Goal: Information Seeking & Learning: Check status

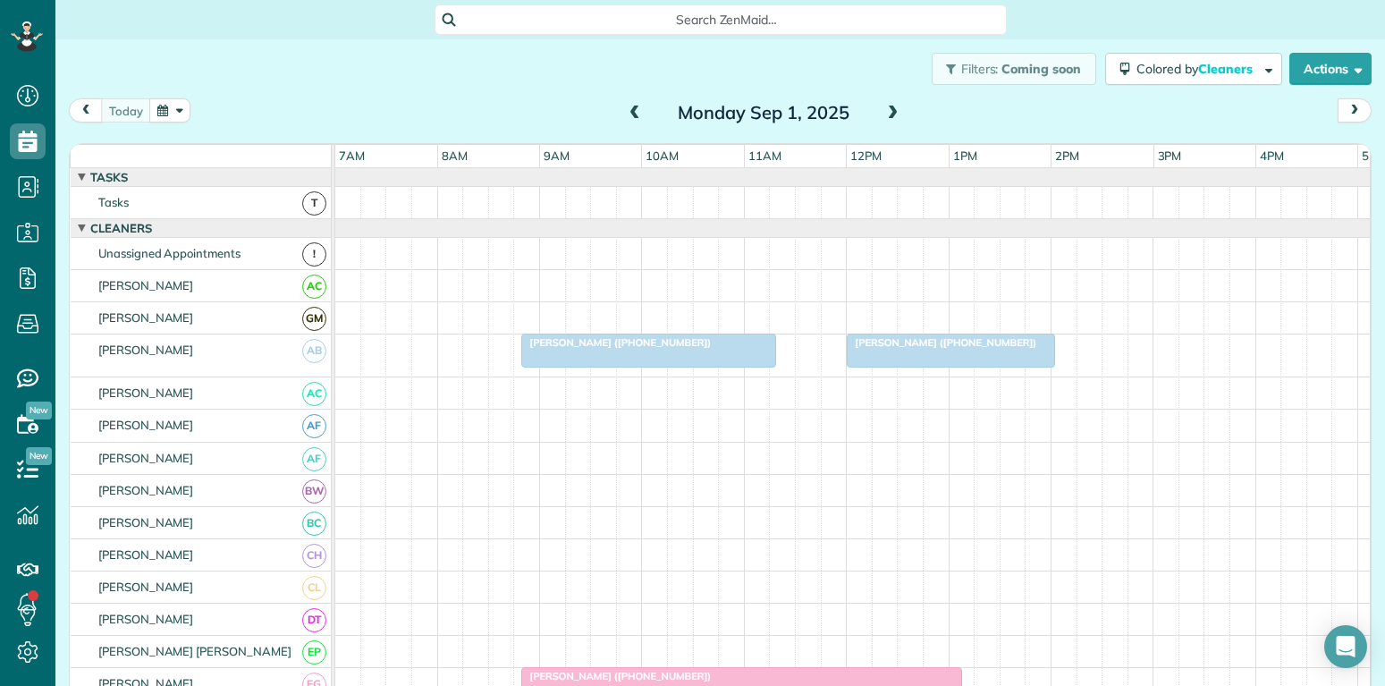
scroll to position [8, 8]
click at [953, 345] on span "Angela Jemente (+18175059927)" at bounding box center [941, 342] width 191 height 13
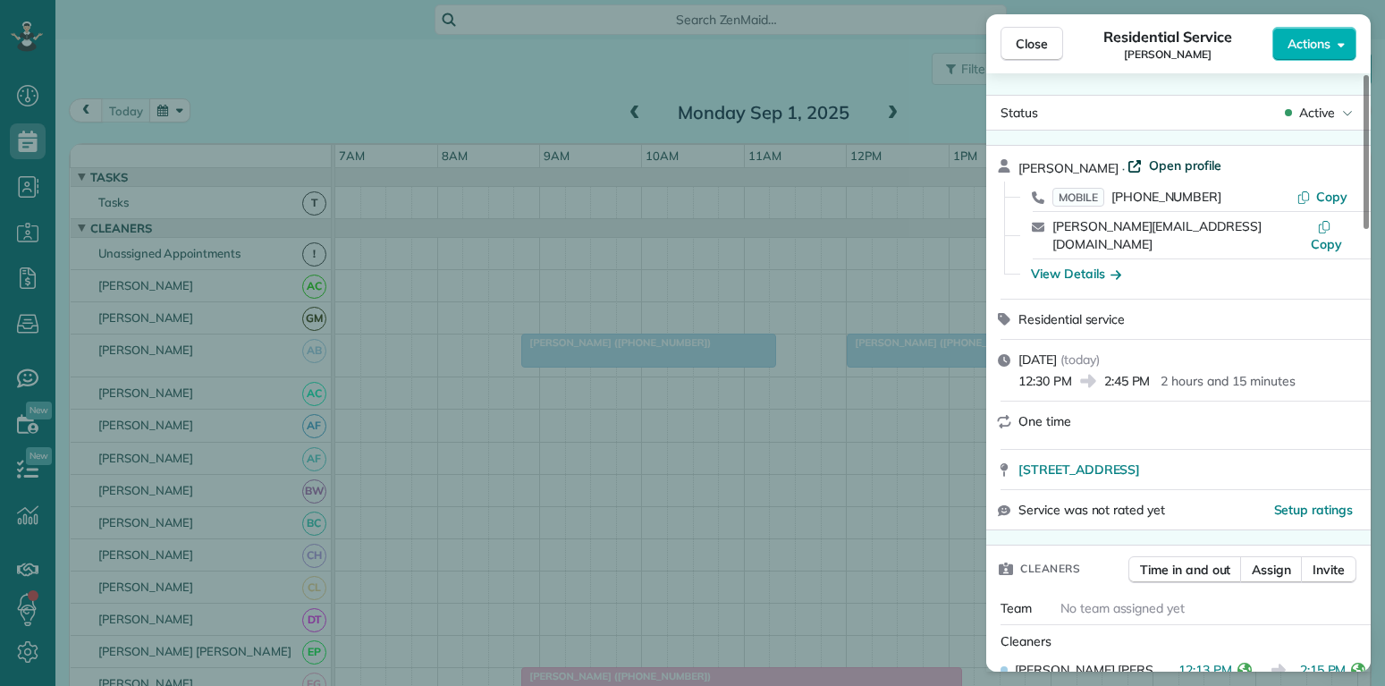
click at [1162, 165] on span "Open profile" at bounding box center [1185, 166] width 72 height 18
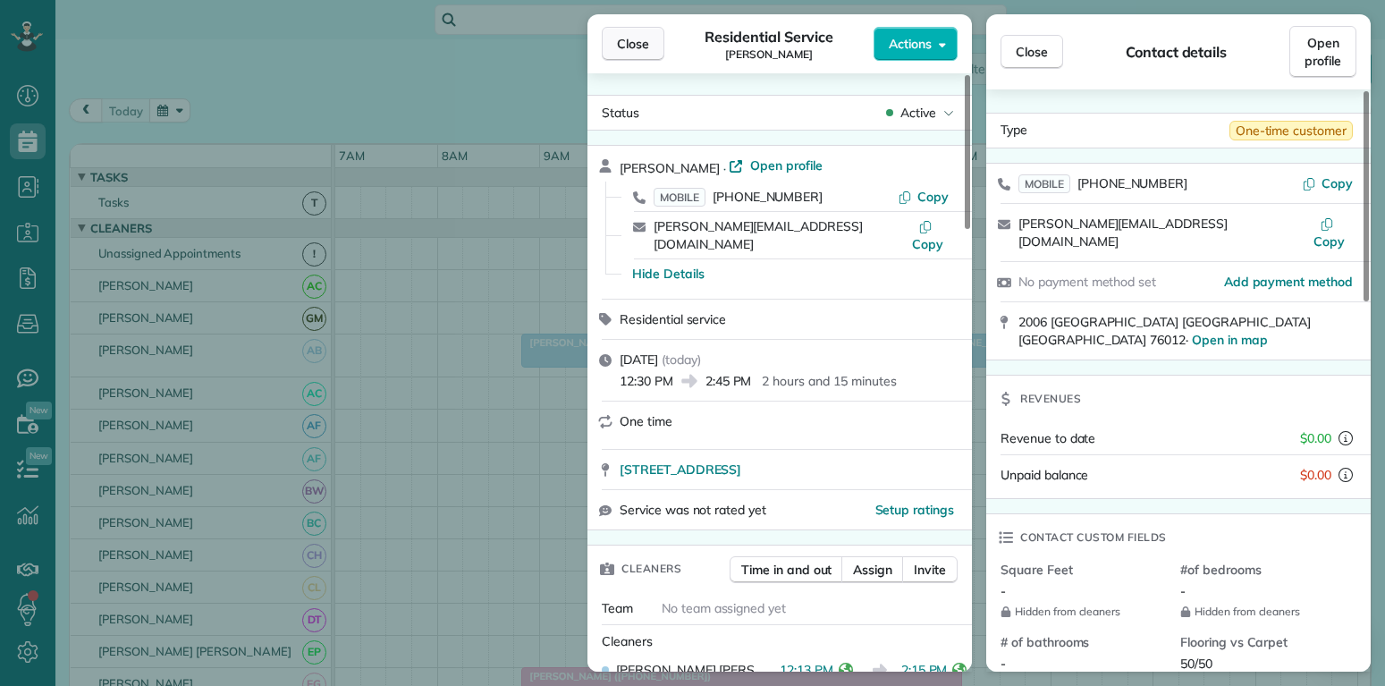
click at [613, 46] on button "Close" at bounding box center [633, 44] width 63 height 34
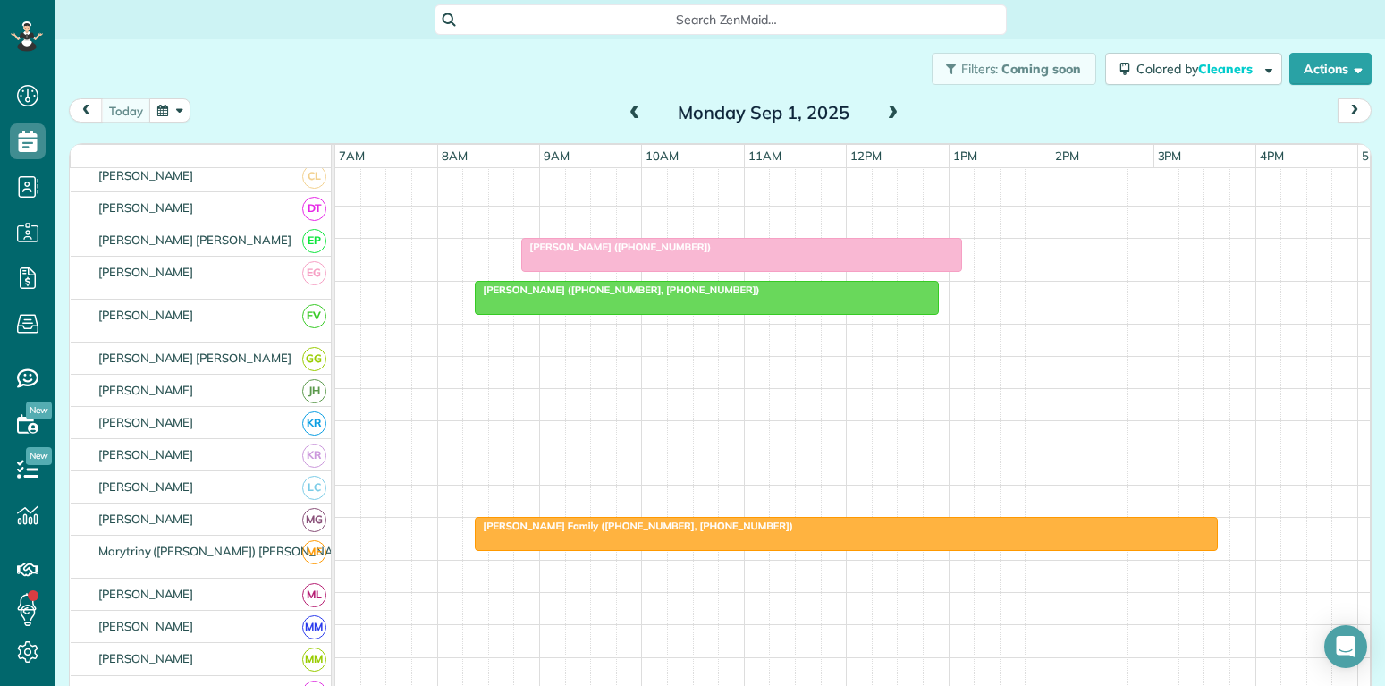
scroll to position [429, 0]
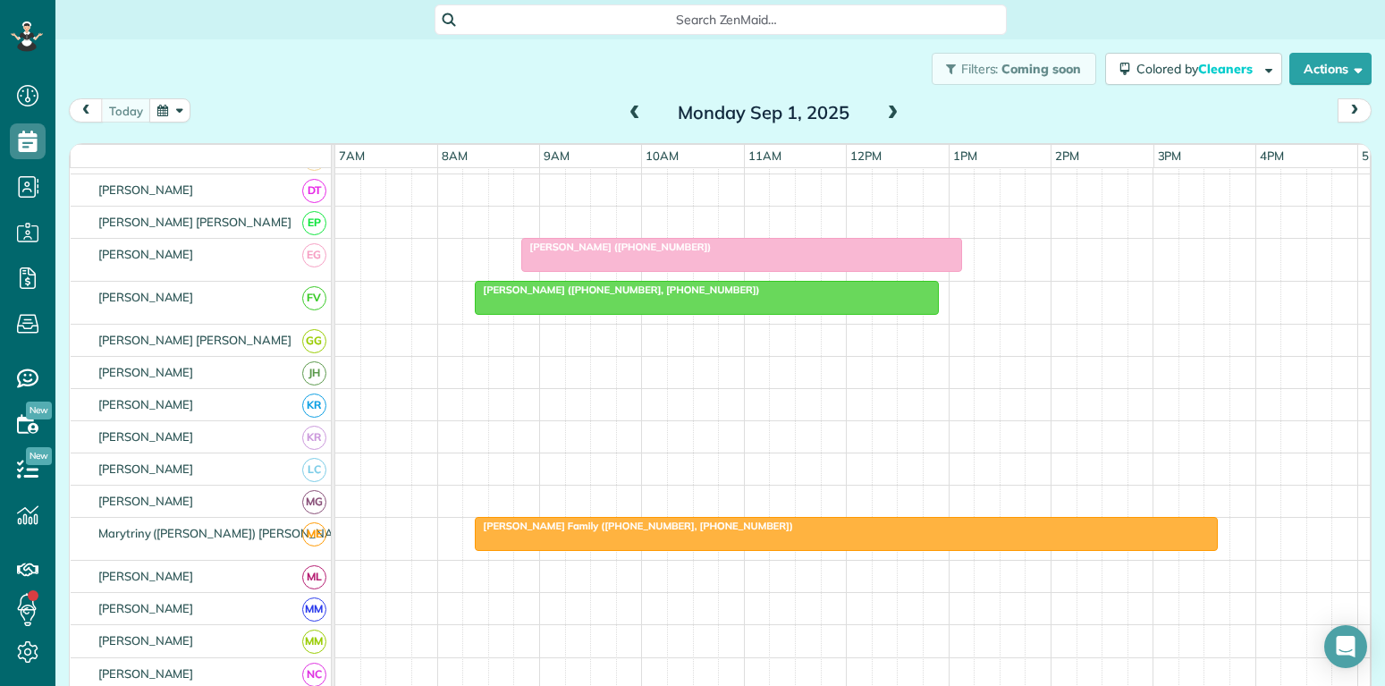
click at [789, 260] on div at bounding box center [741, 255] width 439 height 32
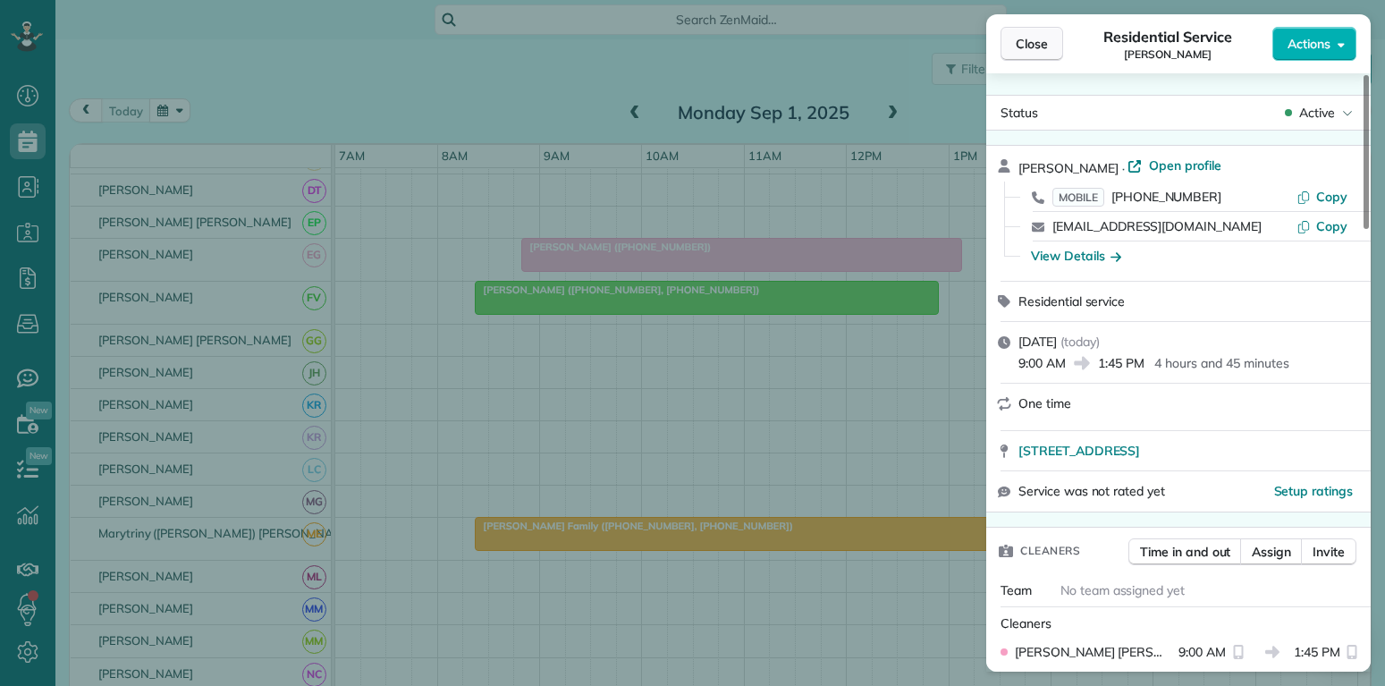
click at [1018, 50] on span "Close" at bounding box center [1032, 44] width 32 height 18
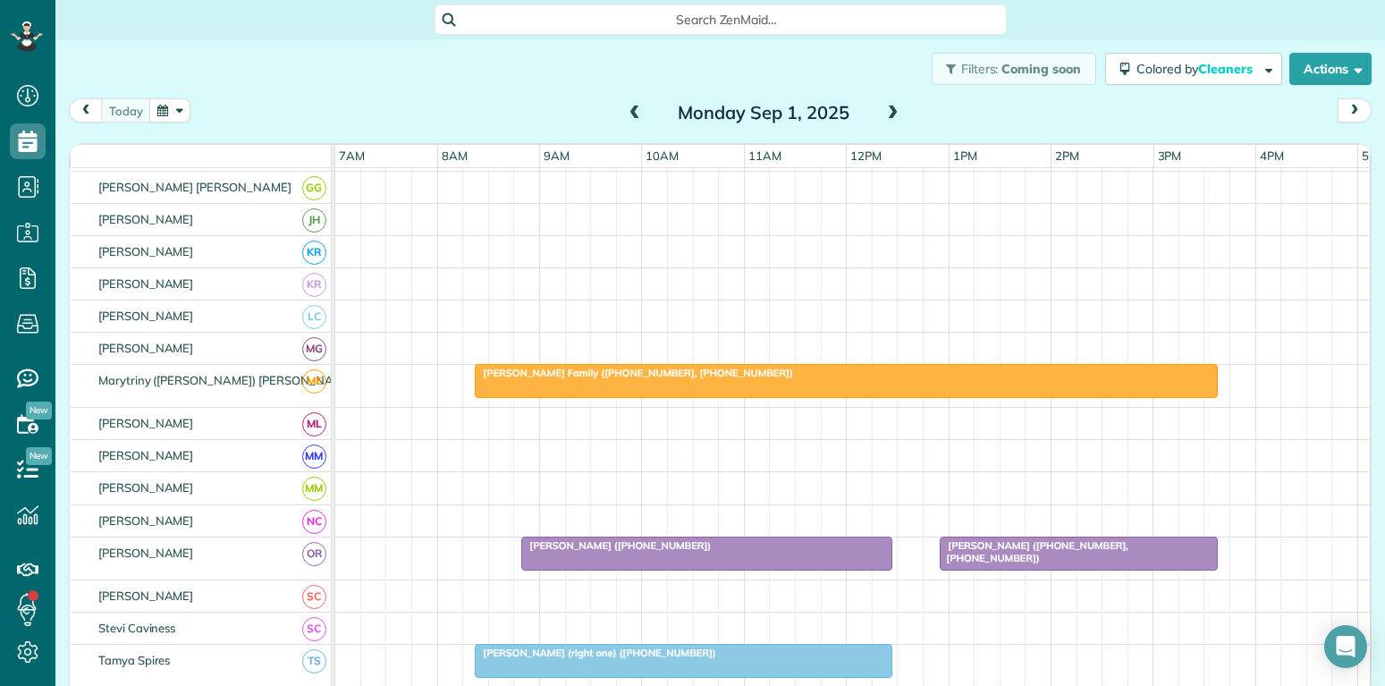
scroll to position [601, 0]
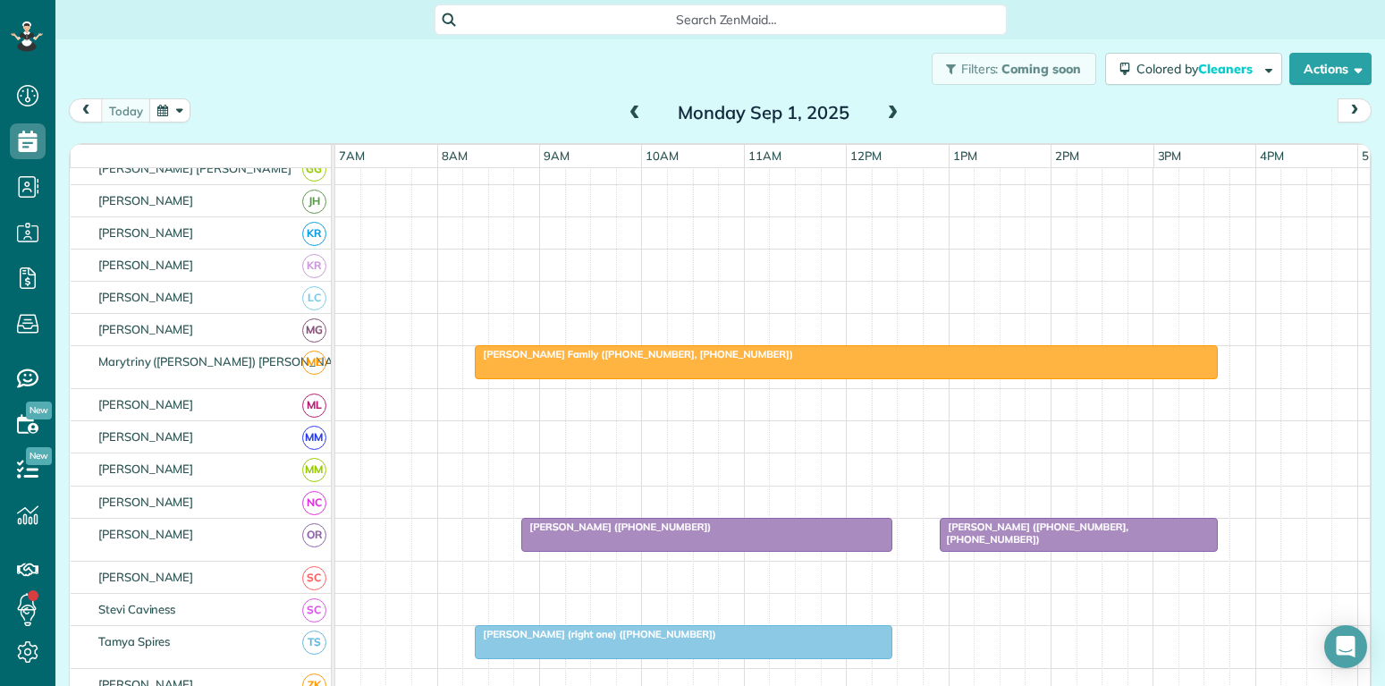
click at [822, 360] on div "Diesslin Family (+18177149846, +18179172543)" at bounding box center [846, 354] width 732 height 13
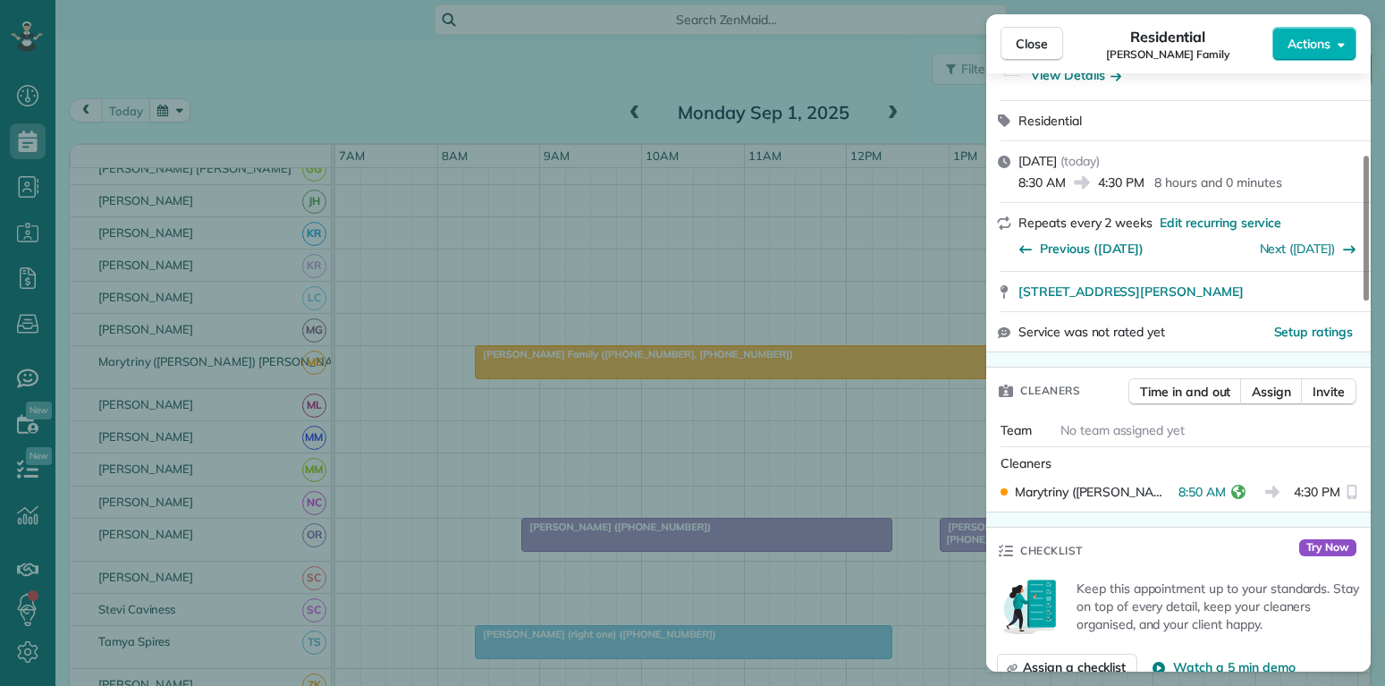
scroll to position [343, 0]
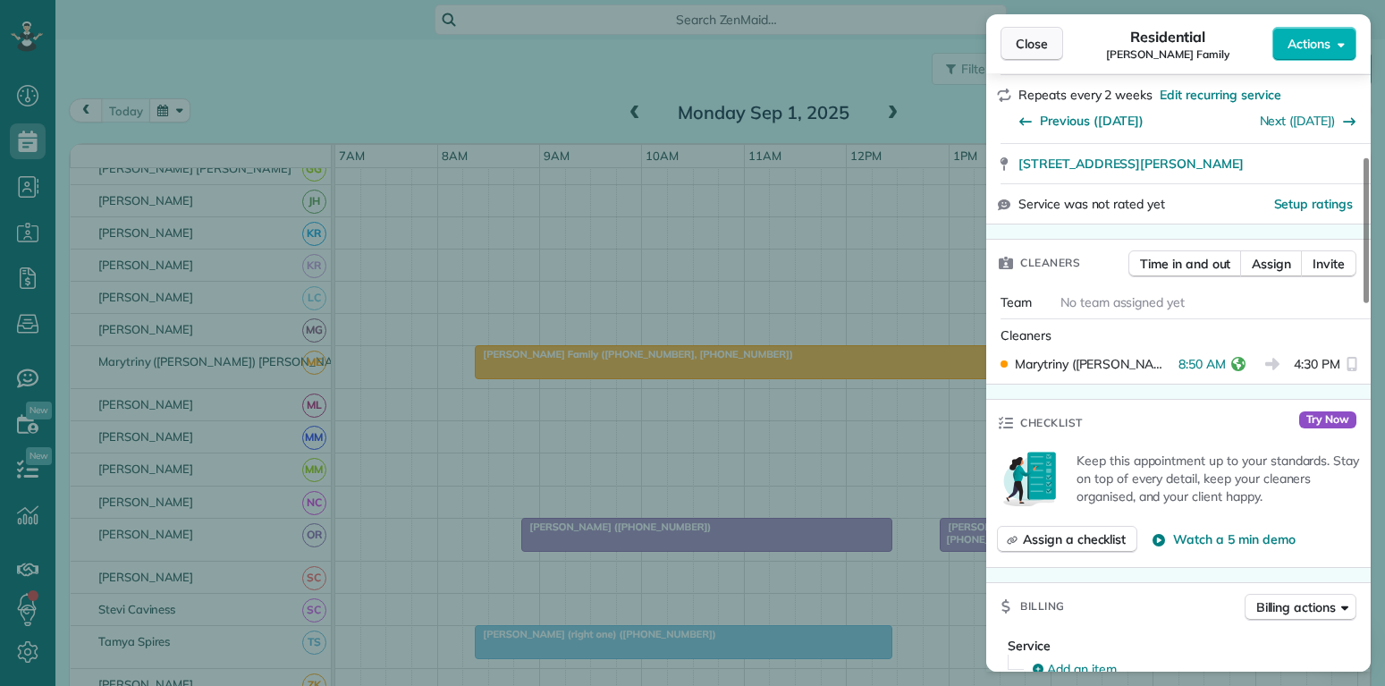
click at [1041, 38] on span "Close" at bounding box center [1032, 44] width 32 height 18
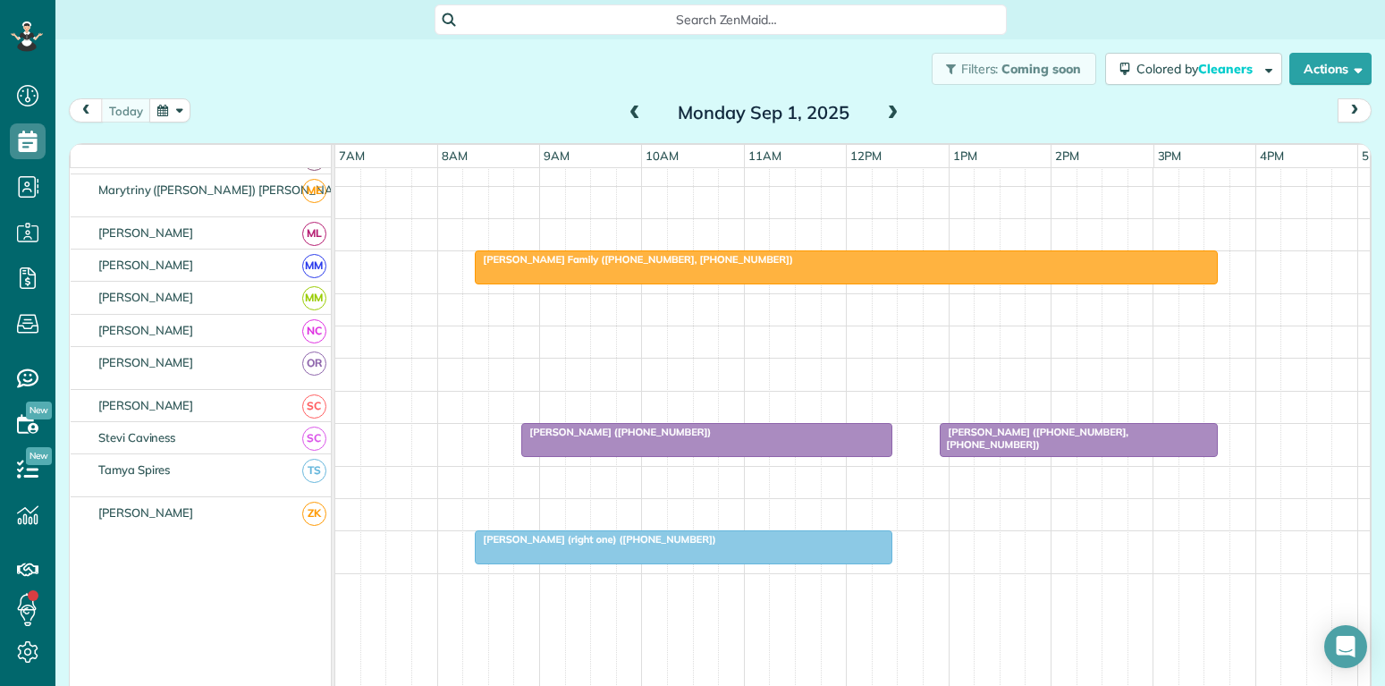
scroll to position [773, 0]
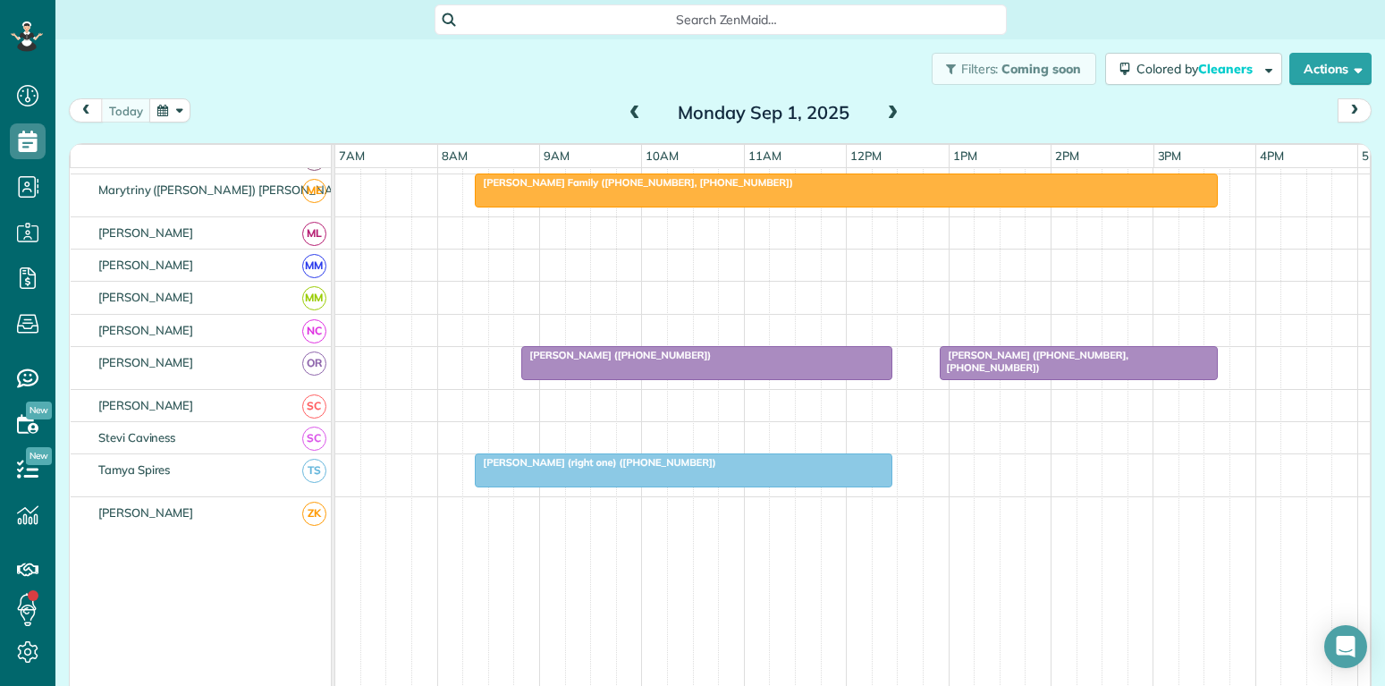
click at [1050, 364] on div at bounding box center [1079, 363] width 276 height 32
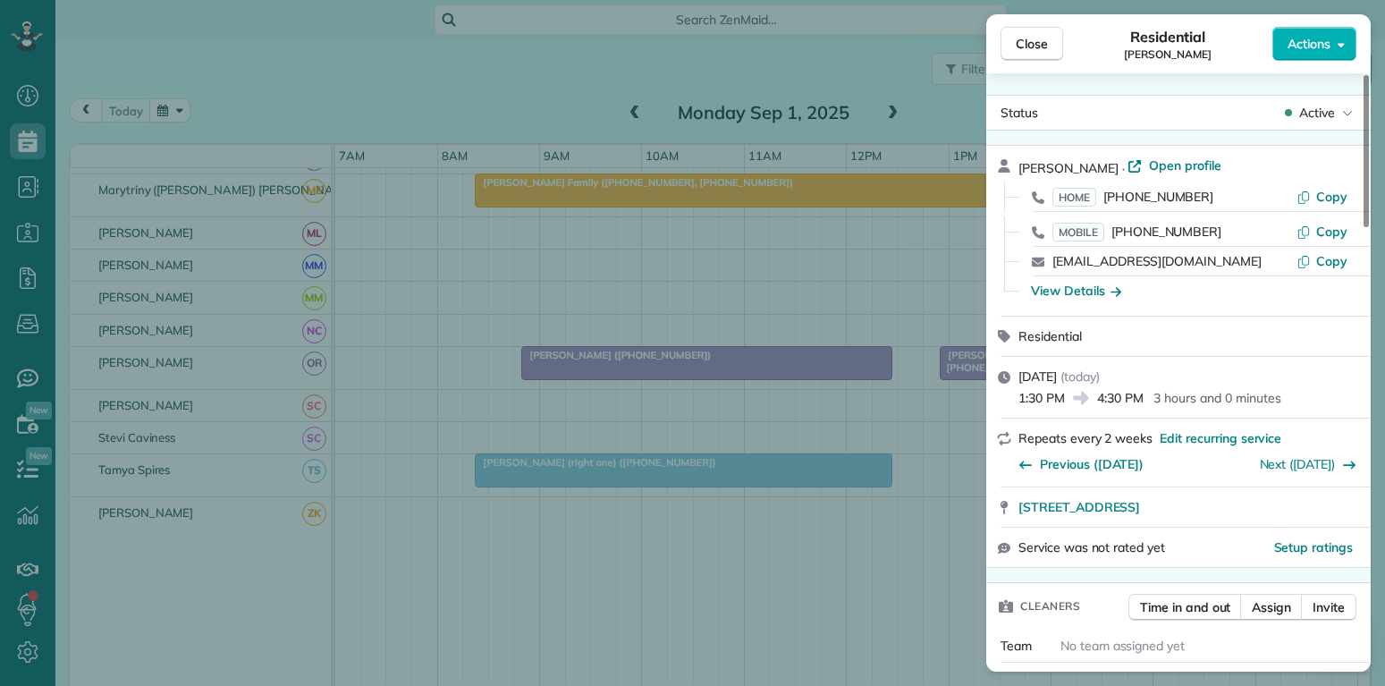
scroll to position [172, 0]
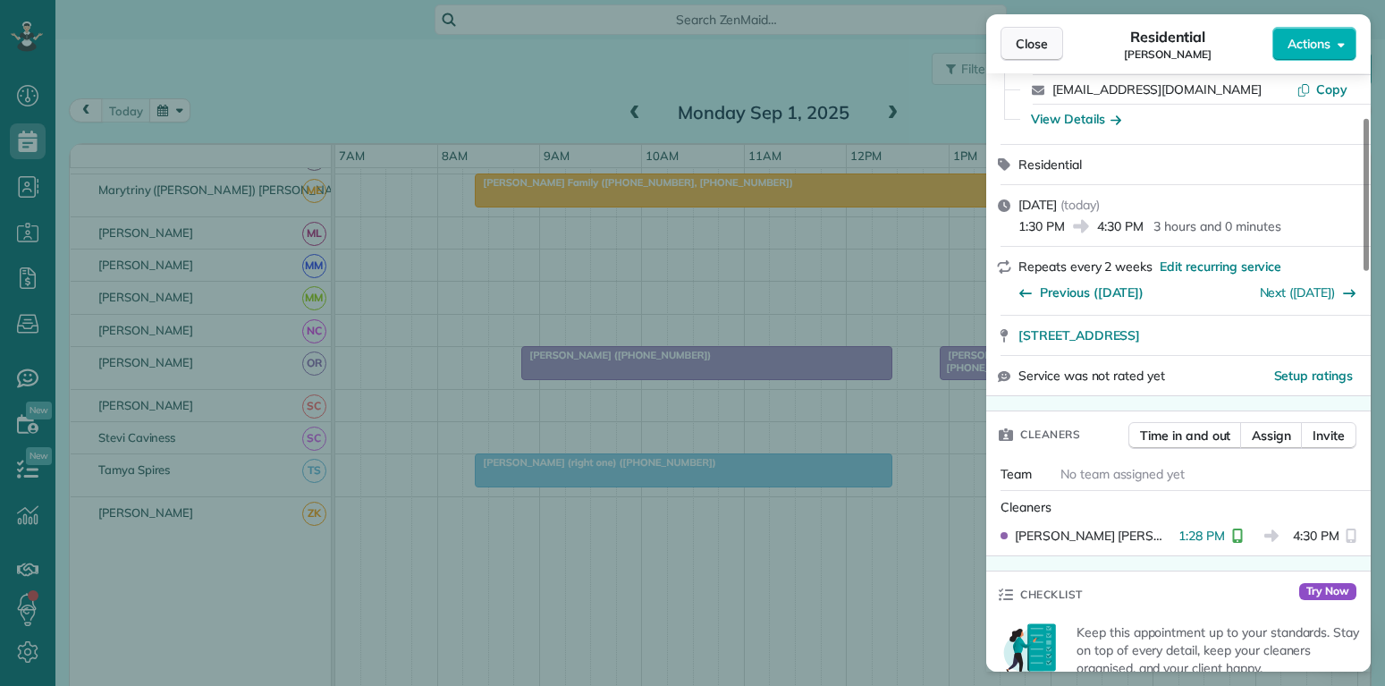
click at [1048, 51] on button "Close" at bounding box center [1032, 44] width 63 height 34
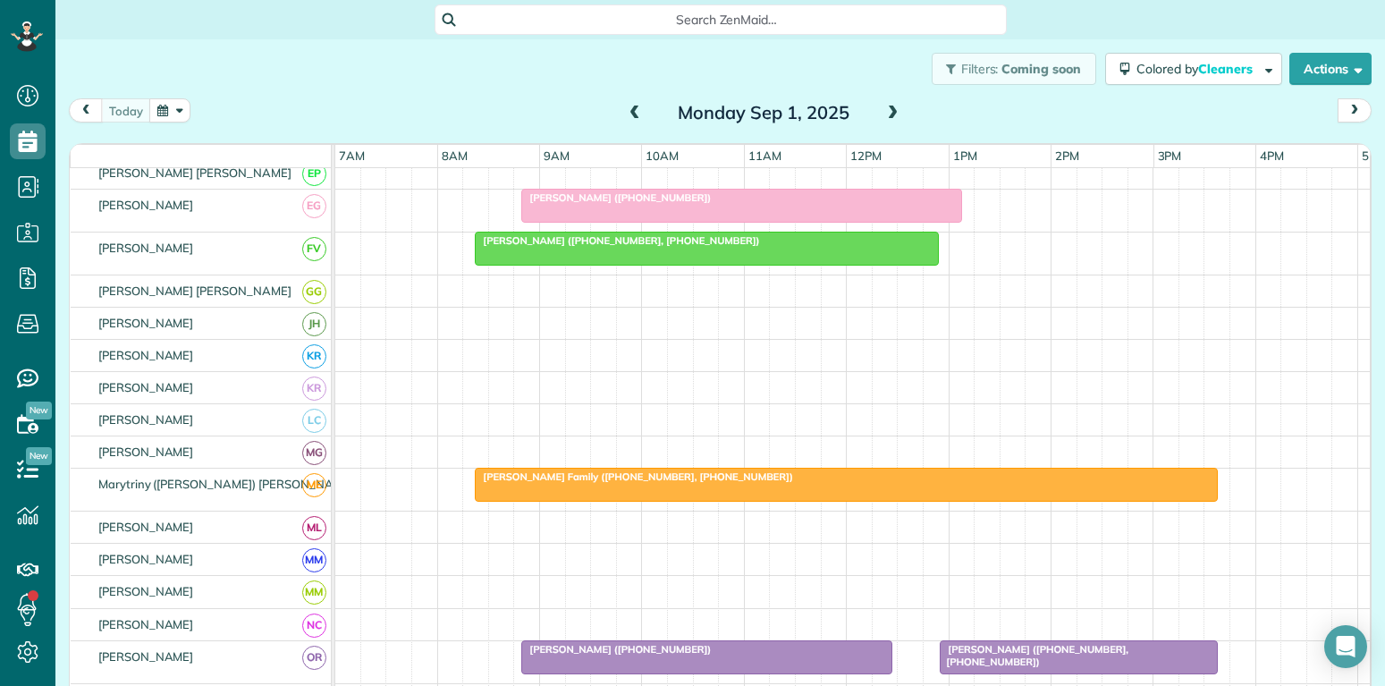
scroll to position [515, 0]
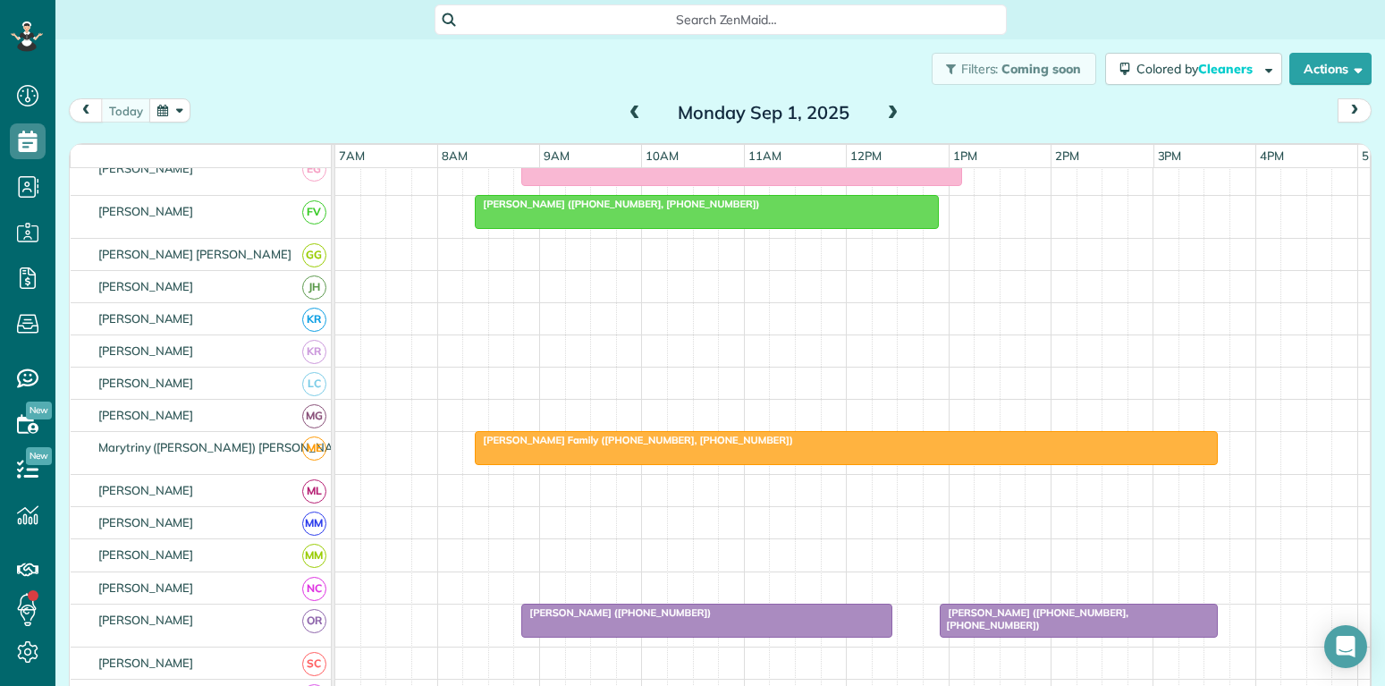
click at [885, 447] on div at bounding box center [846, 448] width 741 height 32
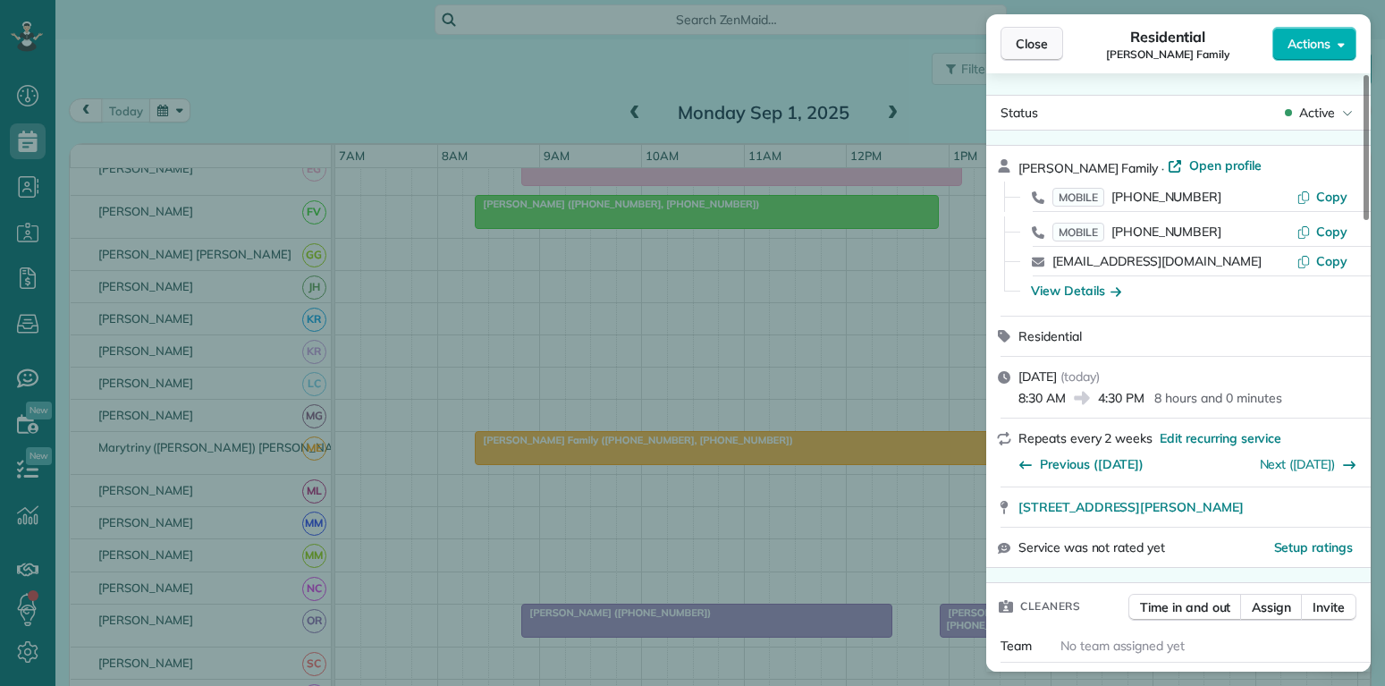
click at [1037, 35] on span "Close" at bounding box center [1032, 44] width 32 height 18
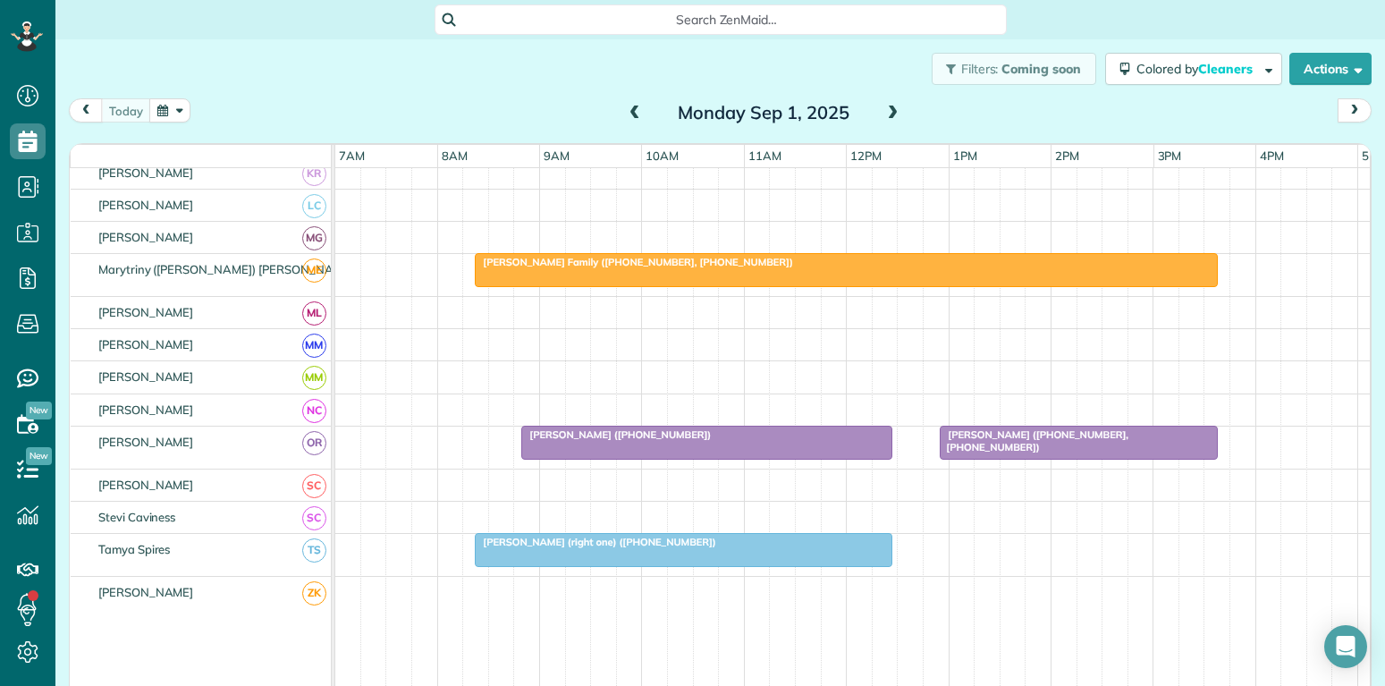
scroll to position [773, 0]
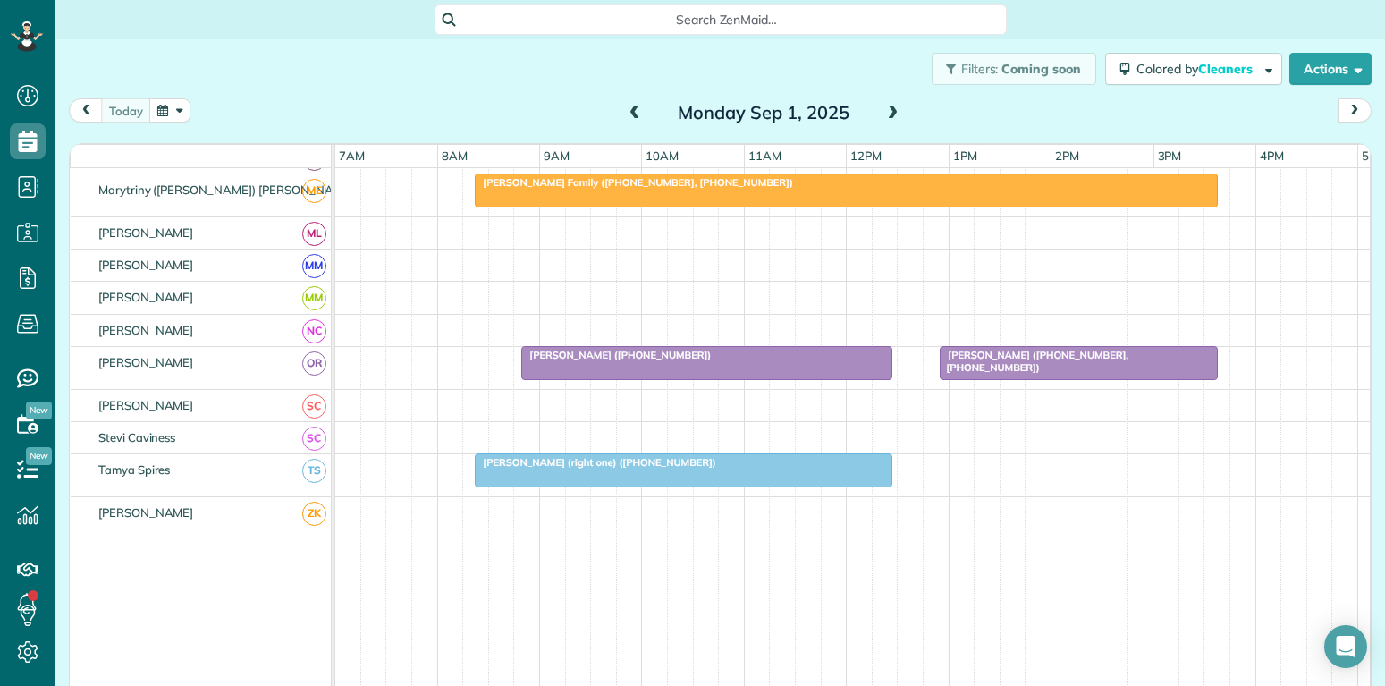
click at [1044, 360] on span "Georgie Stribling (+16827123530, +18175615993)" at bounding box center [1034, 361] width 190 height 25
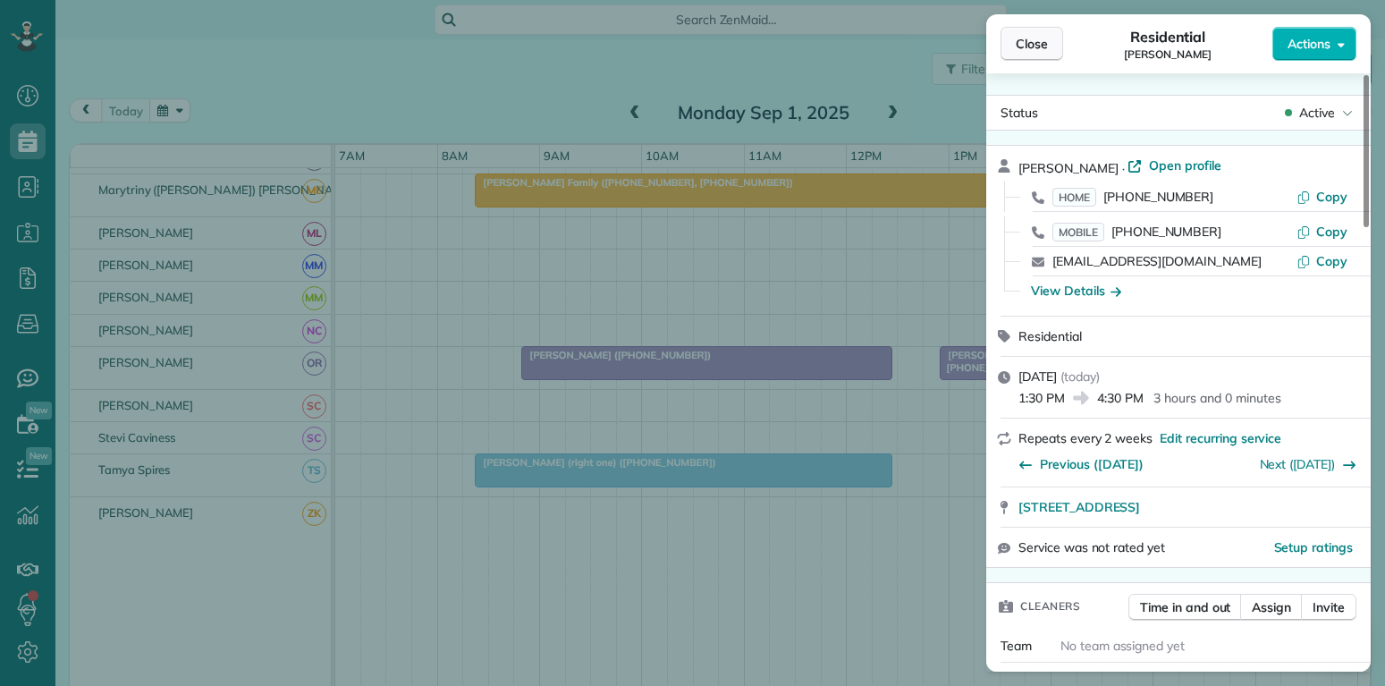
click at [1029, 47] on span "Close" at bounding box center [1032, 44] width 32 height 18
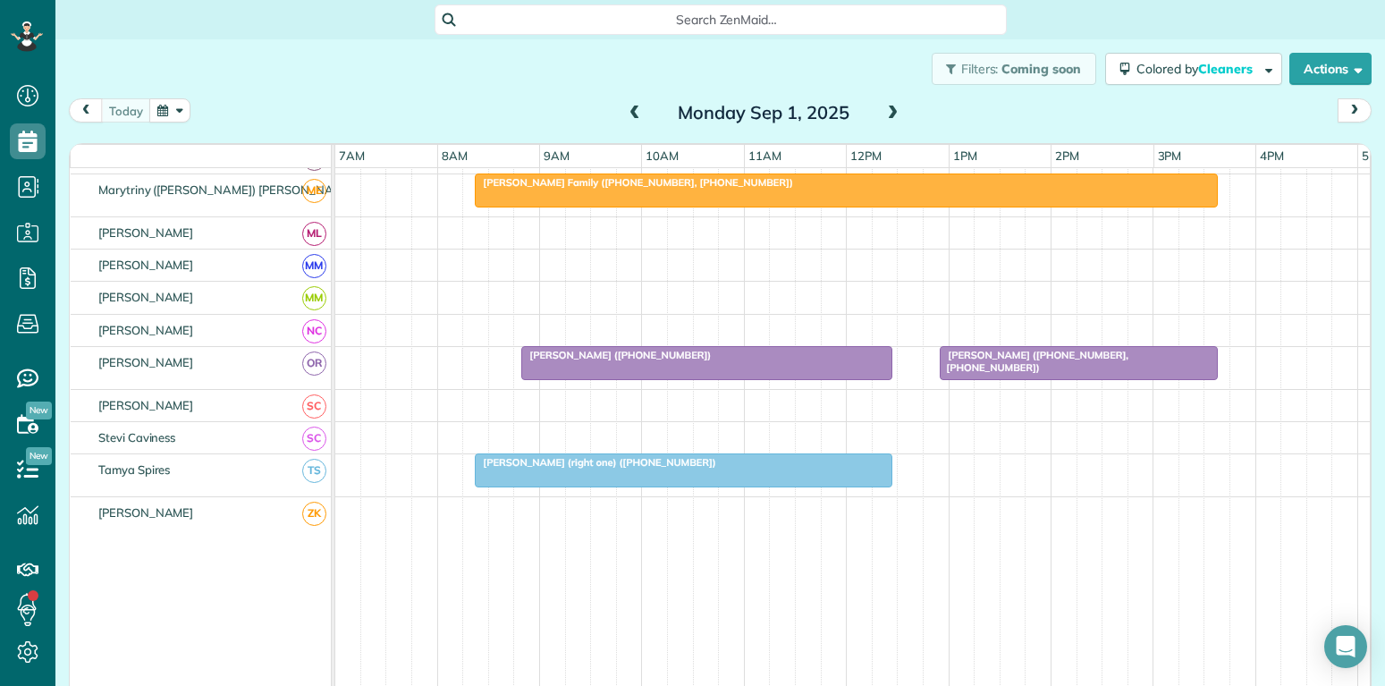
click at [1063, 368] on div at bounding box center [1079, 363] width 276 height 32
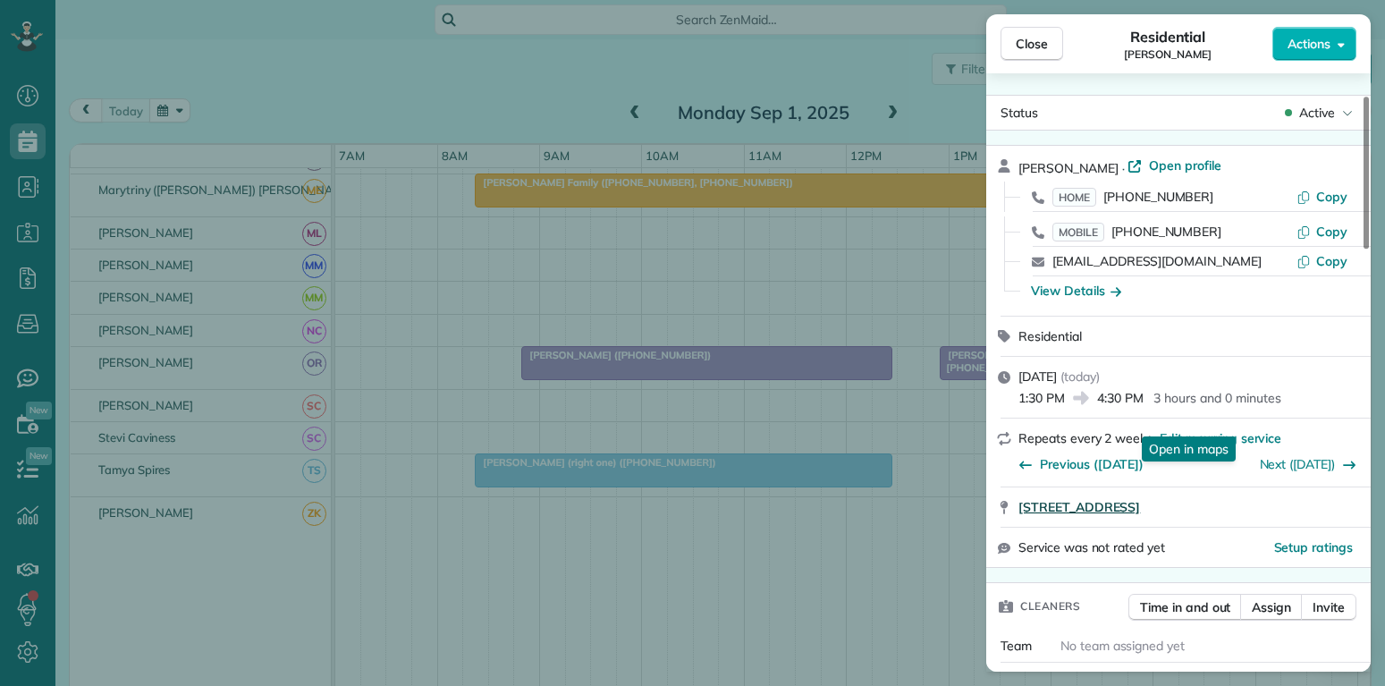
scroll to position [172, 0]
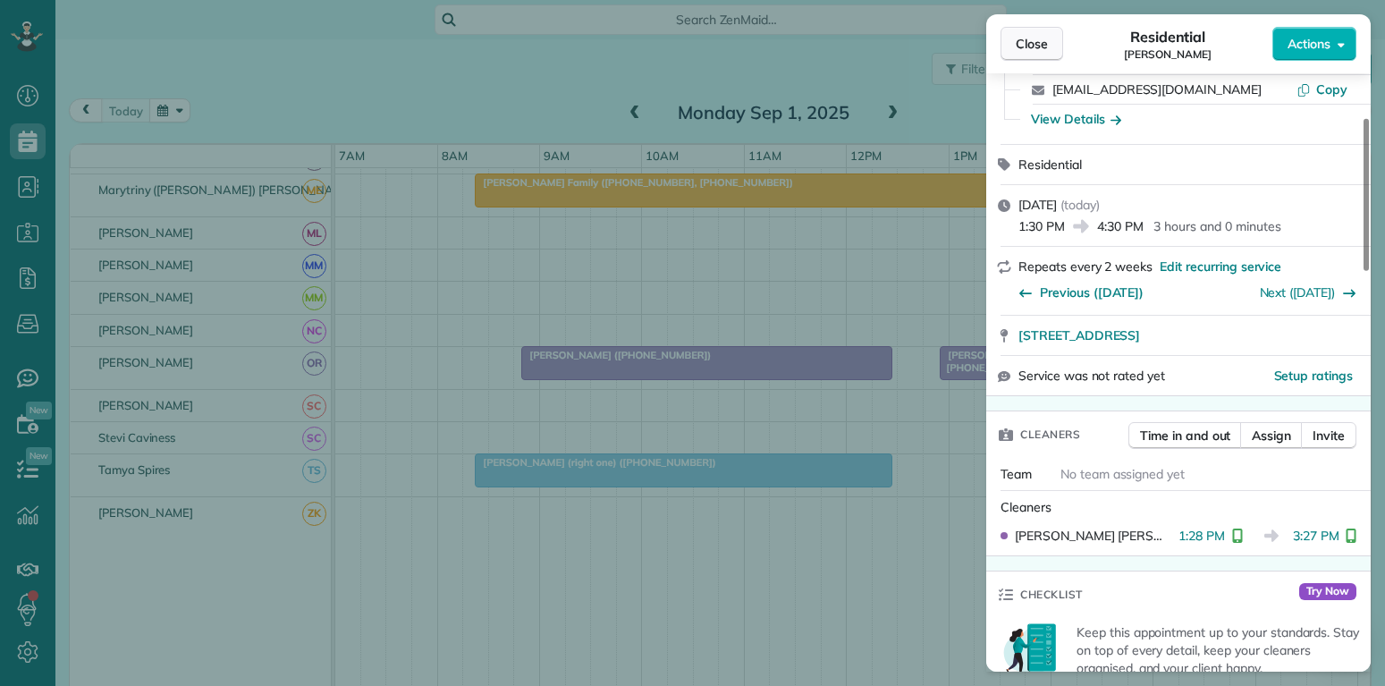
click at [1045, 38] on span "Close" at bounding box center [1032, 44] width 32 height 18
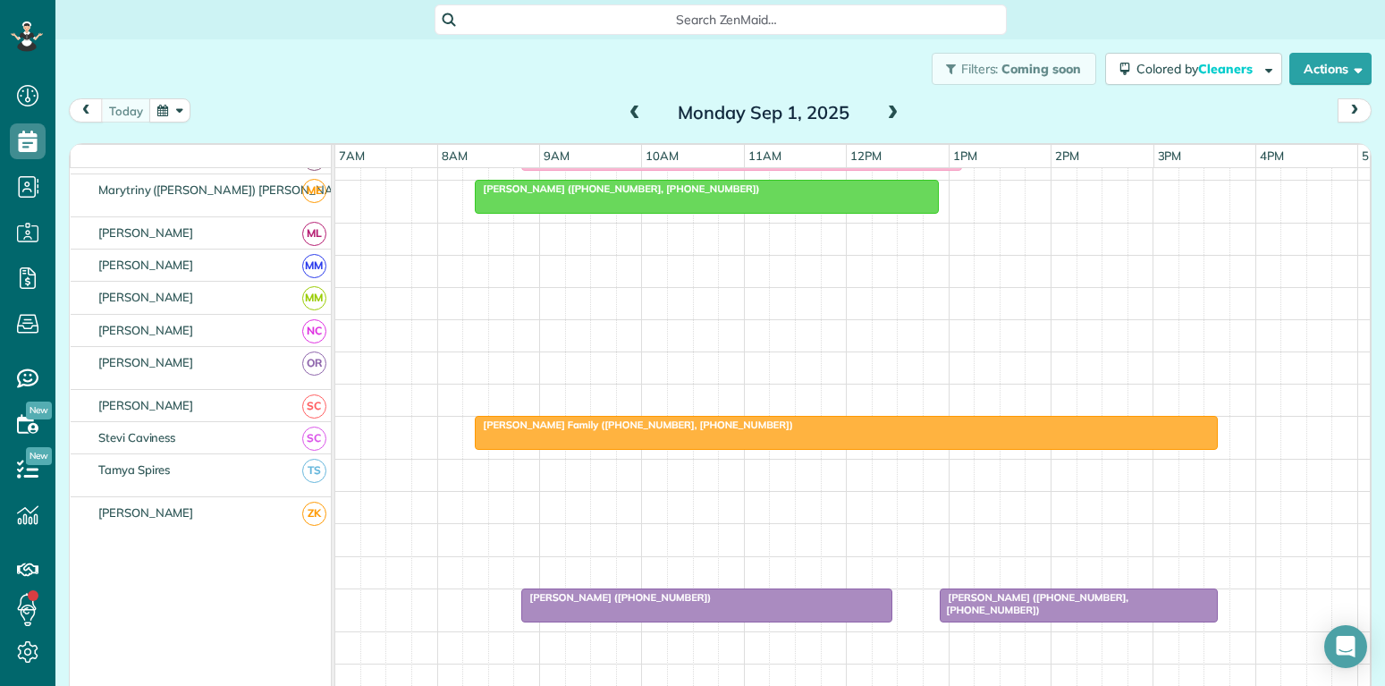
scroll to position [515, 0]
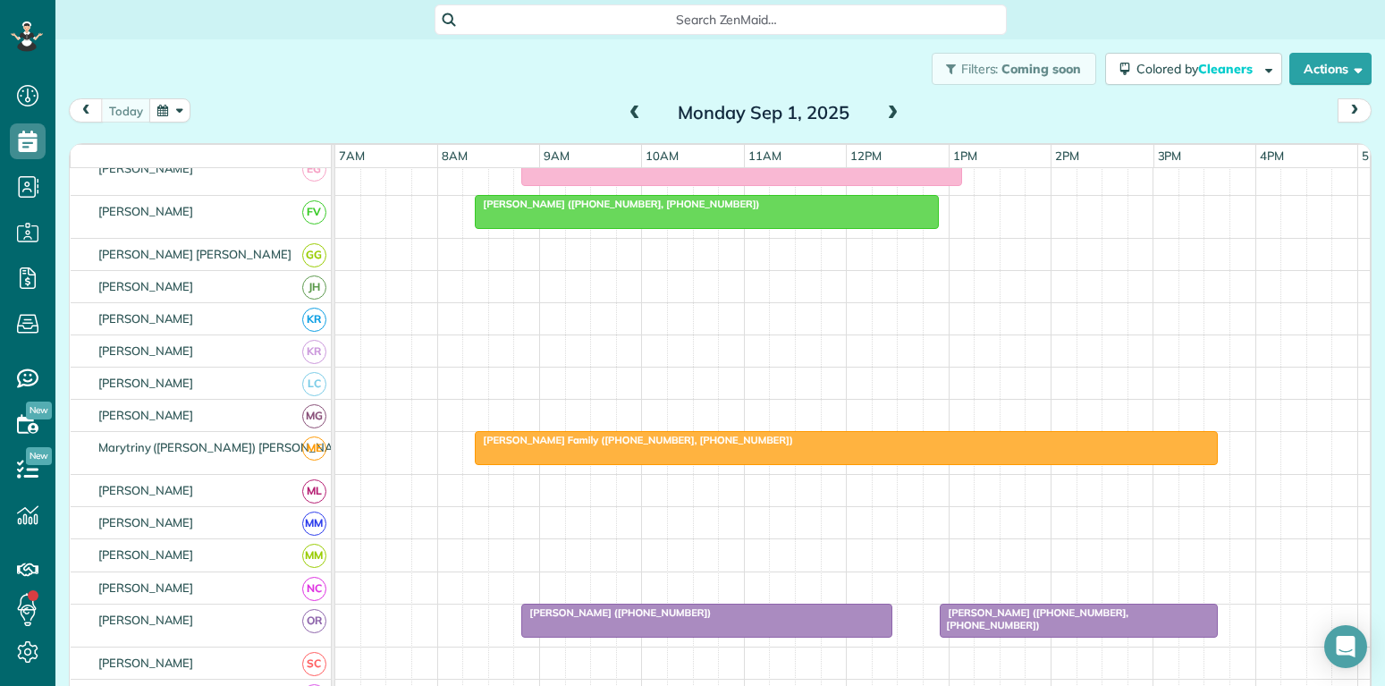
click at [876, 436] on div "Diesslin Family (+18177149846, +18179172543)" at bounding box center [846, 440] width 732 height 13
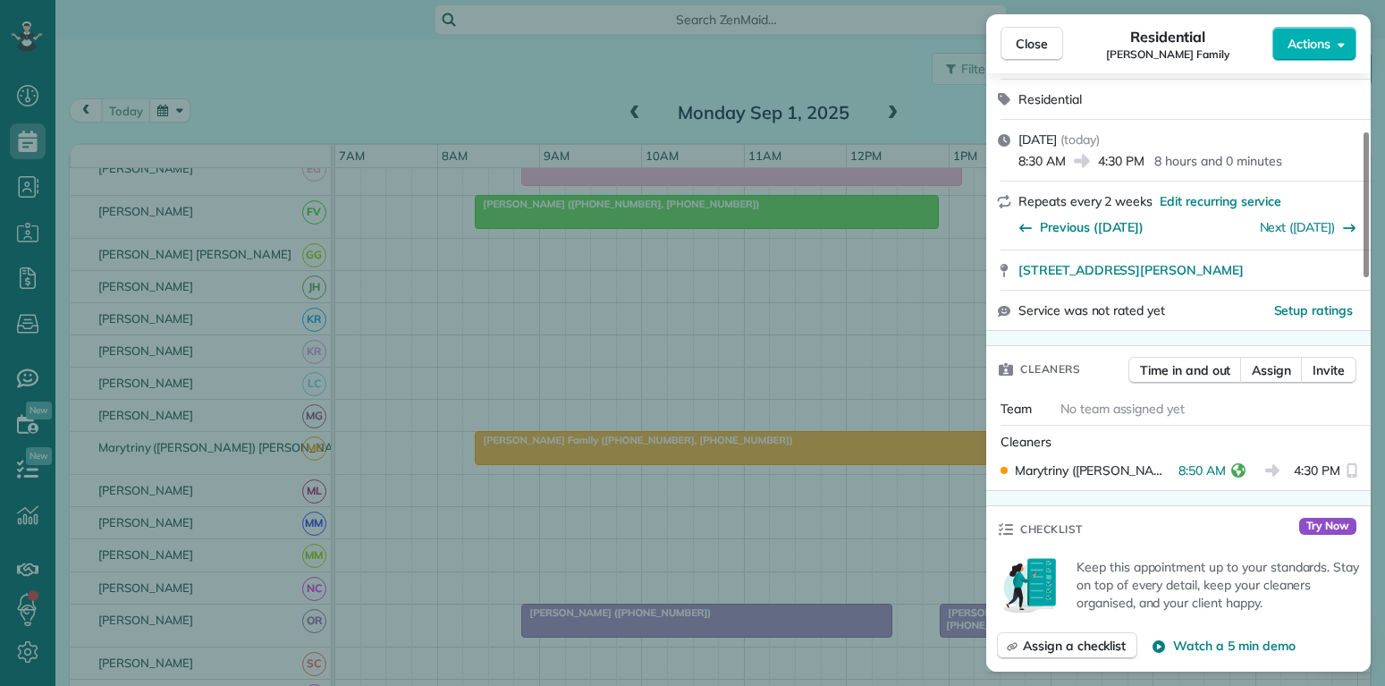
scroll to position [258, 0]
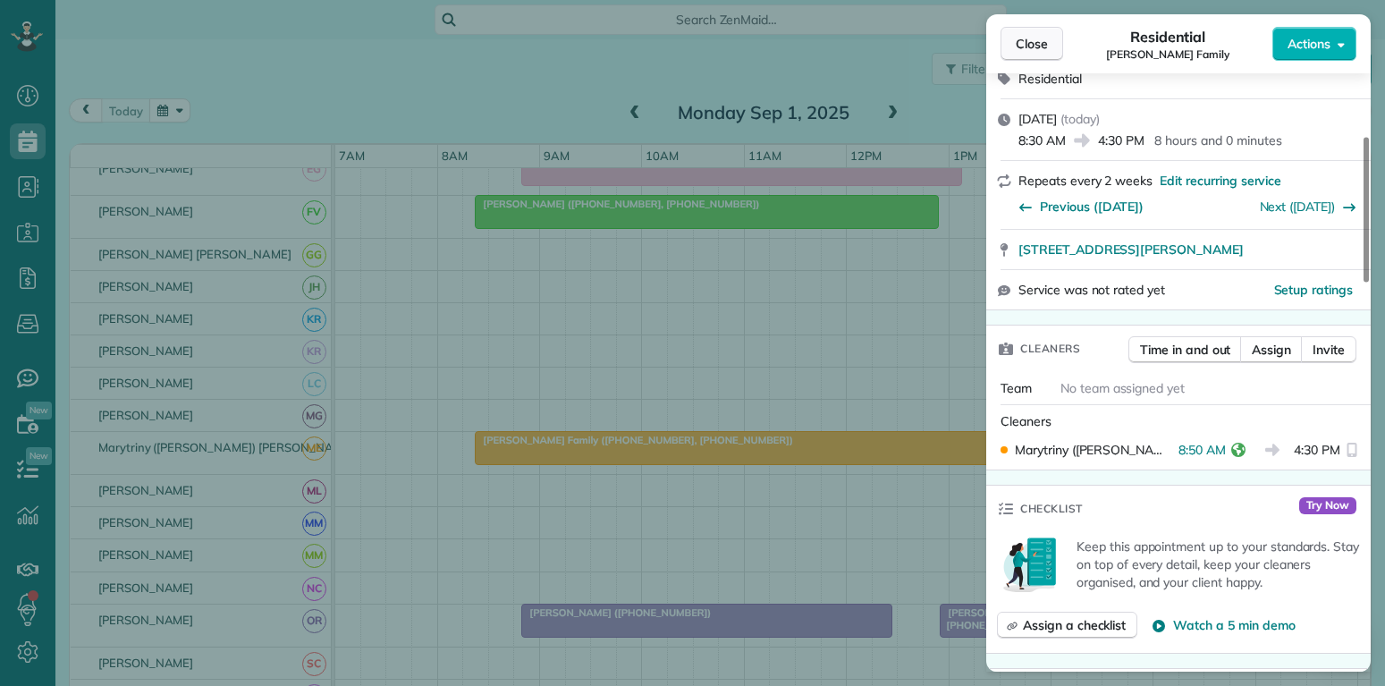
click at [1027, 38] on span "Close" at bounding box center [1032, 44] width 32 height 18
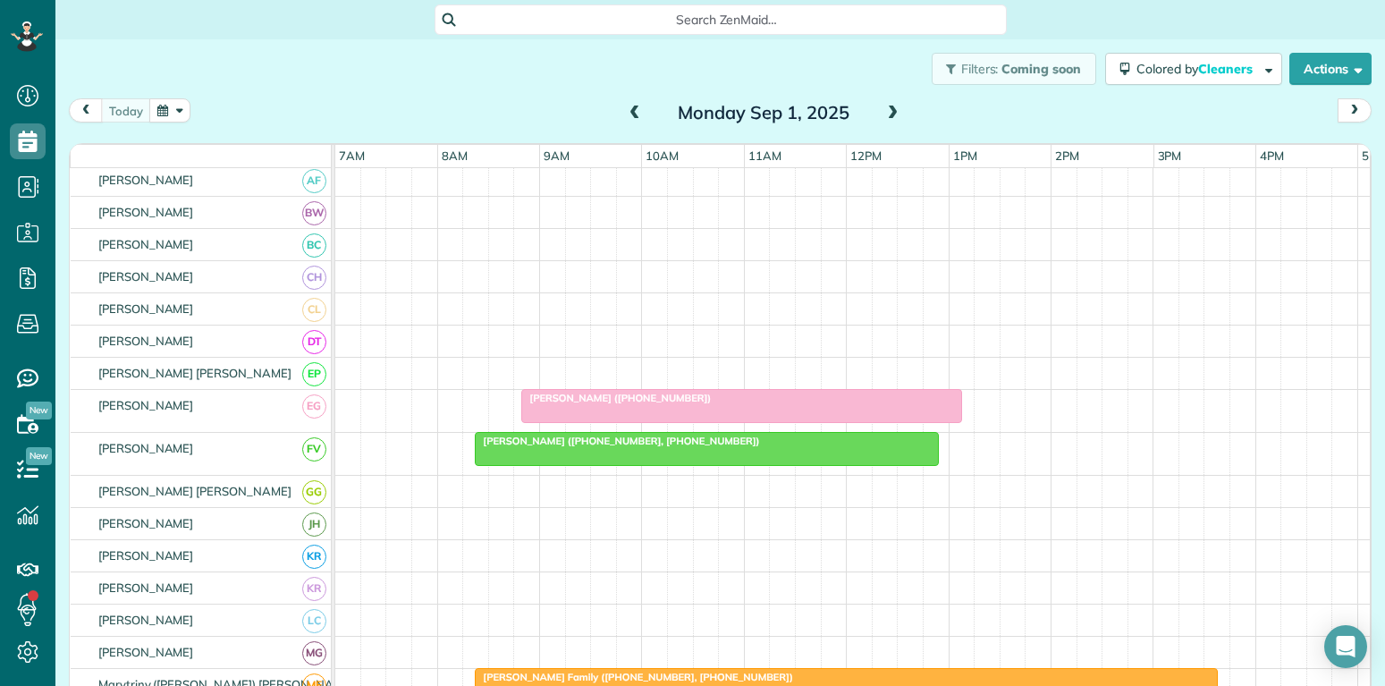
scroll to position [258, 0]
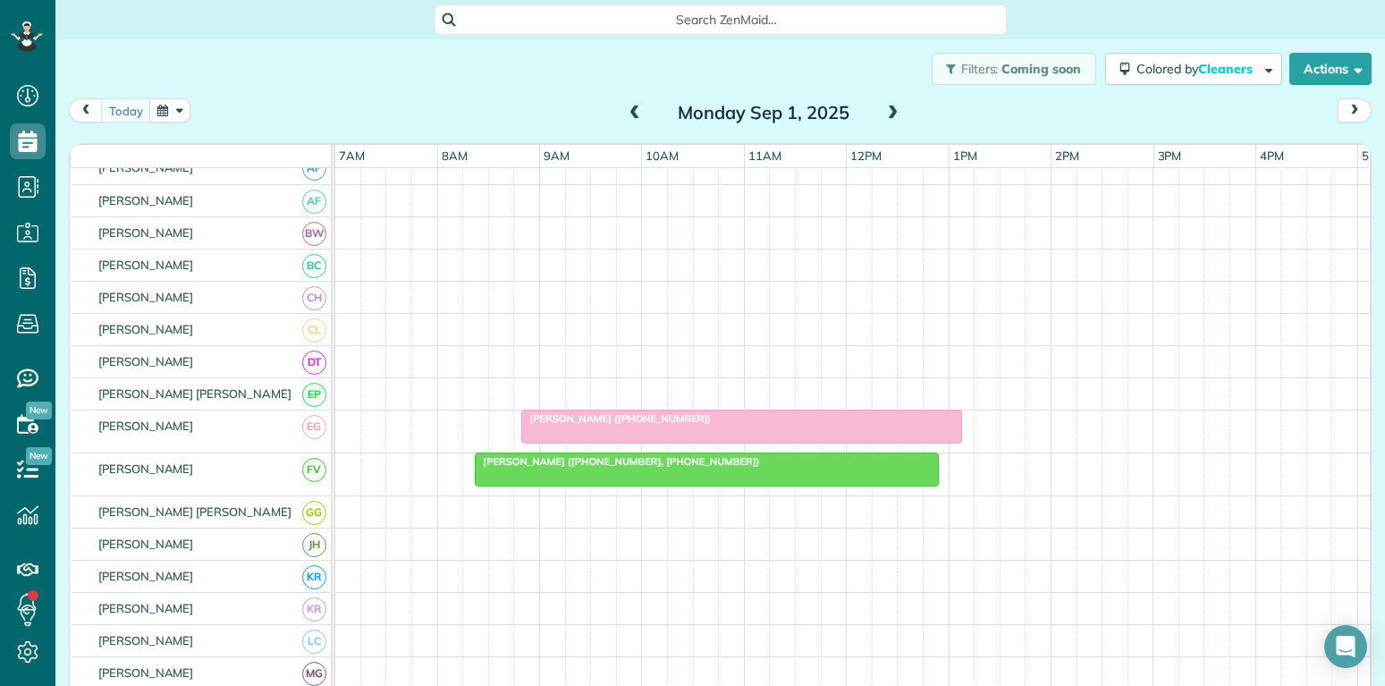
click at [814, 426] on div at bounding box center [741, 426] width 439 height 32
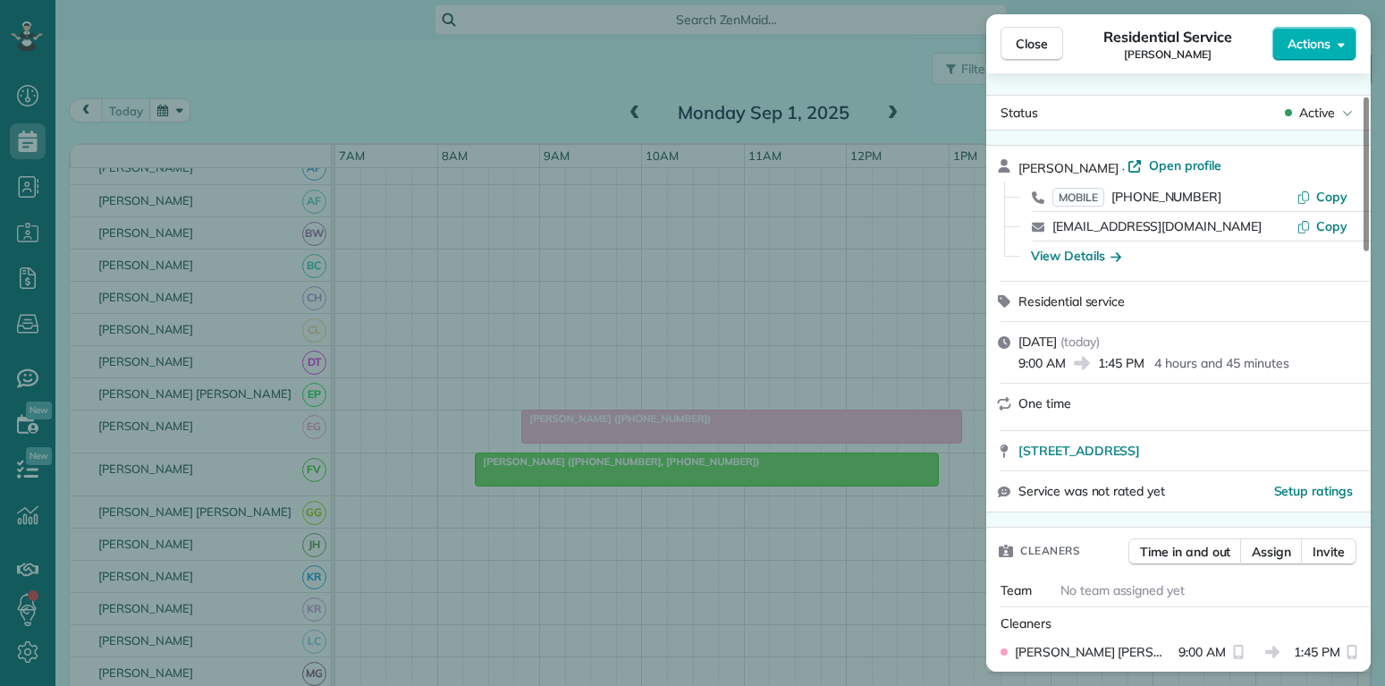
scroll to position [86, 0]
